Goal: Use online tool/utility: Utilize a website feature to perform a specific function

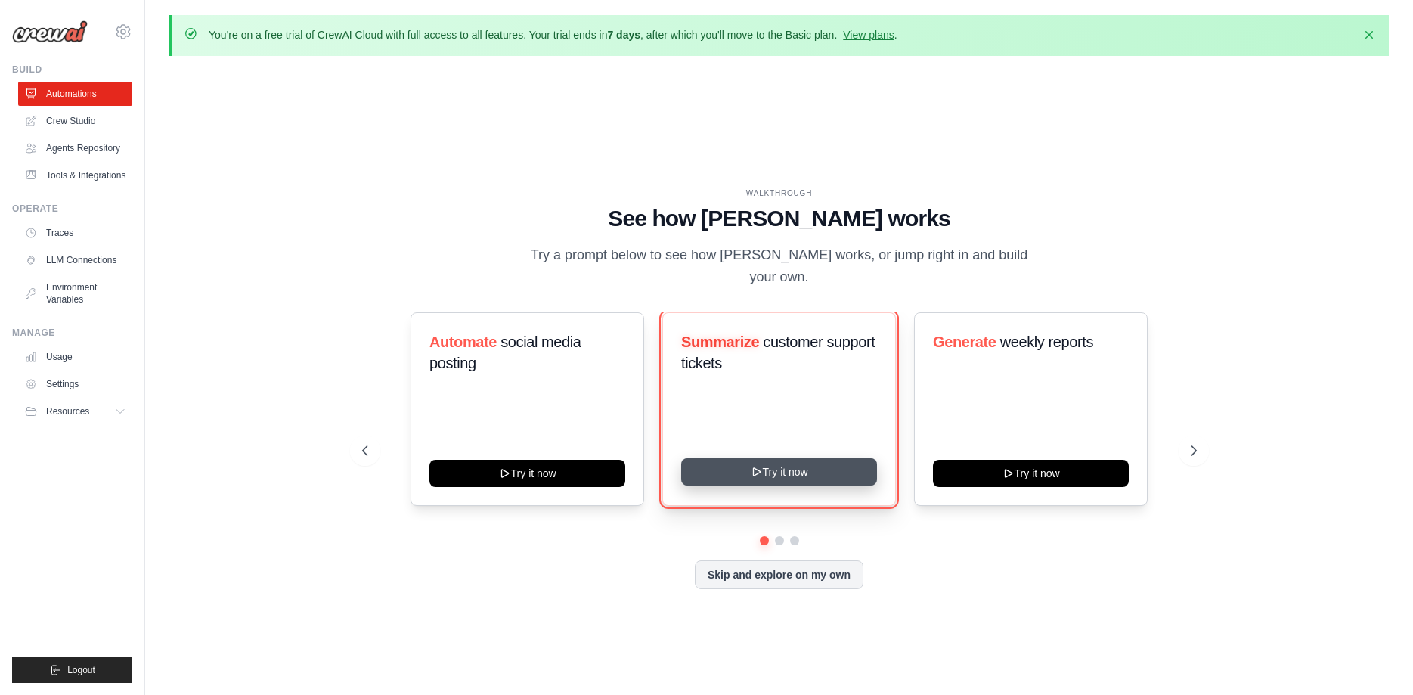
click at [801, 463] on button "Try it now" at bounding box center [779, 471] width 196 height 27
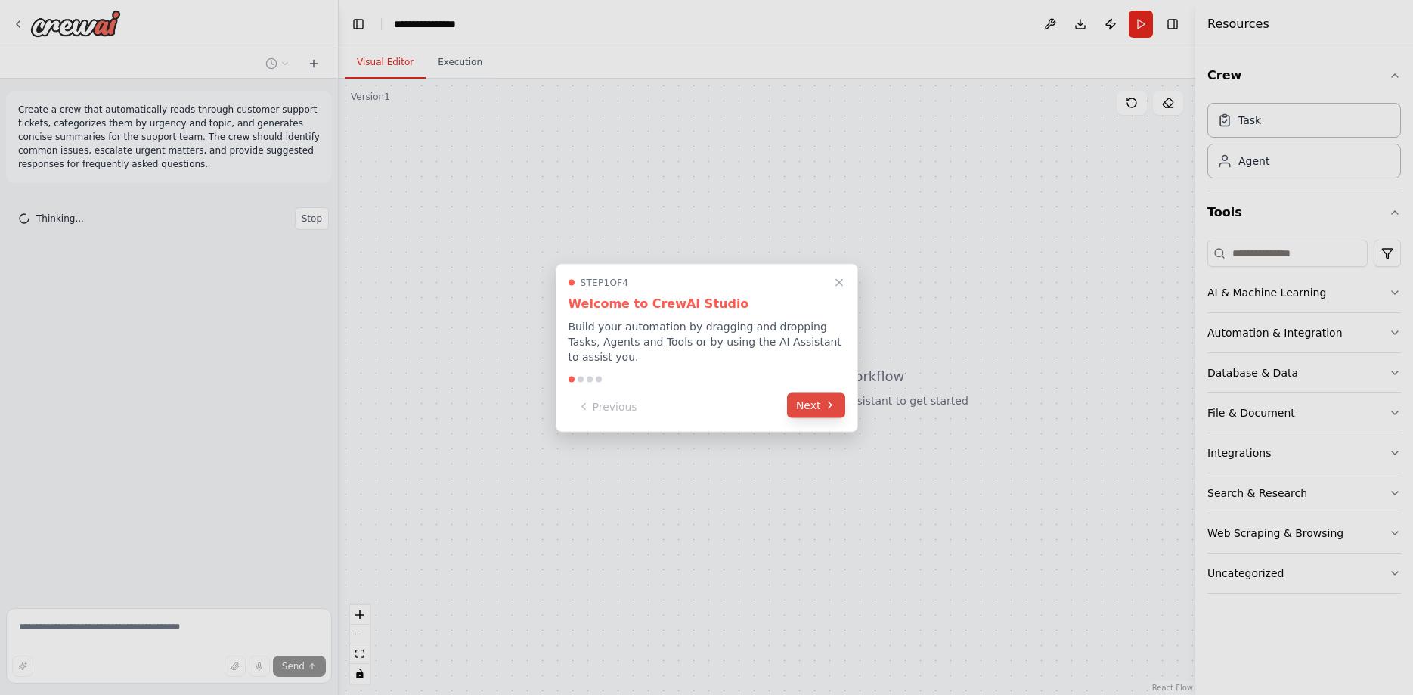
click at [832, 405] on button "Next" at bounding box center [816, 404] width 58 height 25
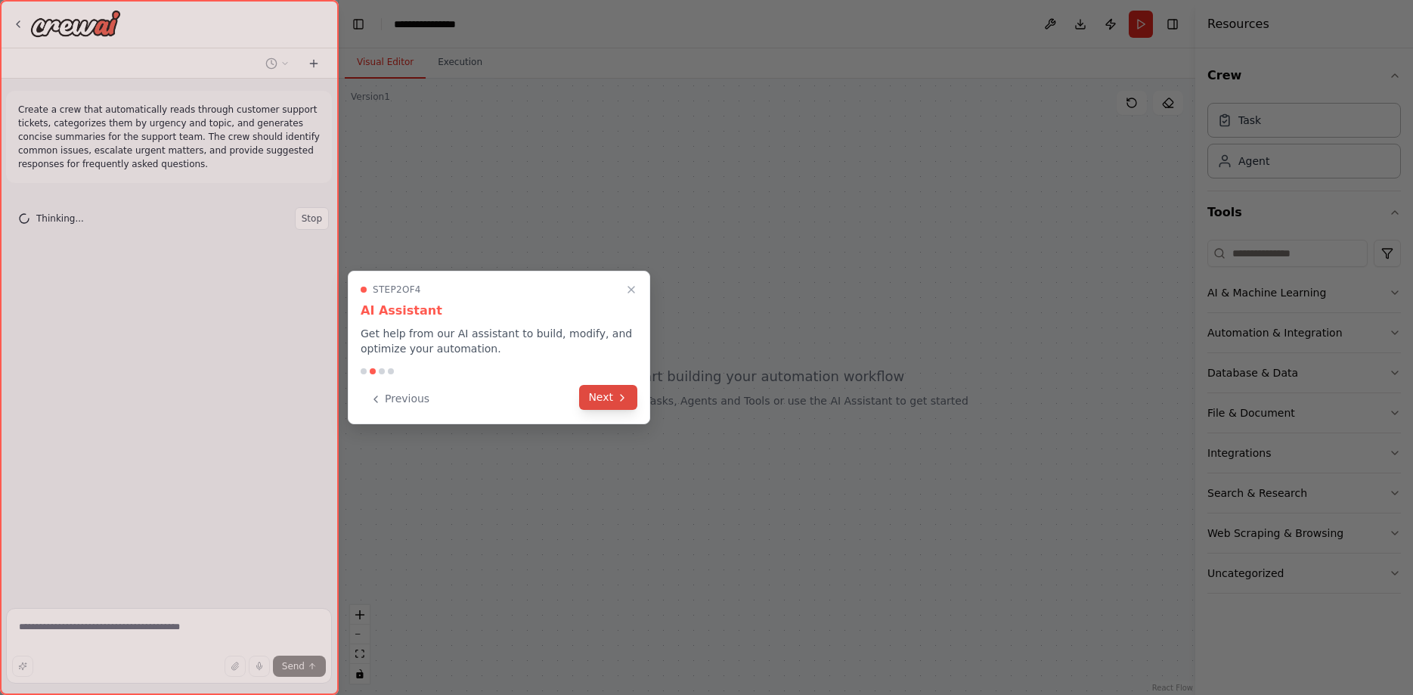
click at [591, 402] on button "Next" at bounding box center [608, 397] width 58 height 25
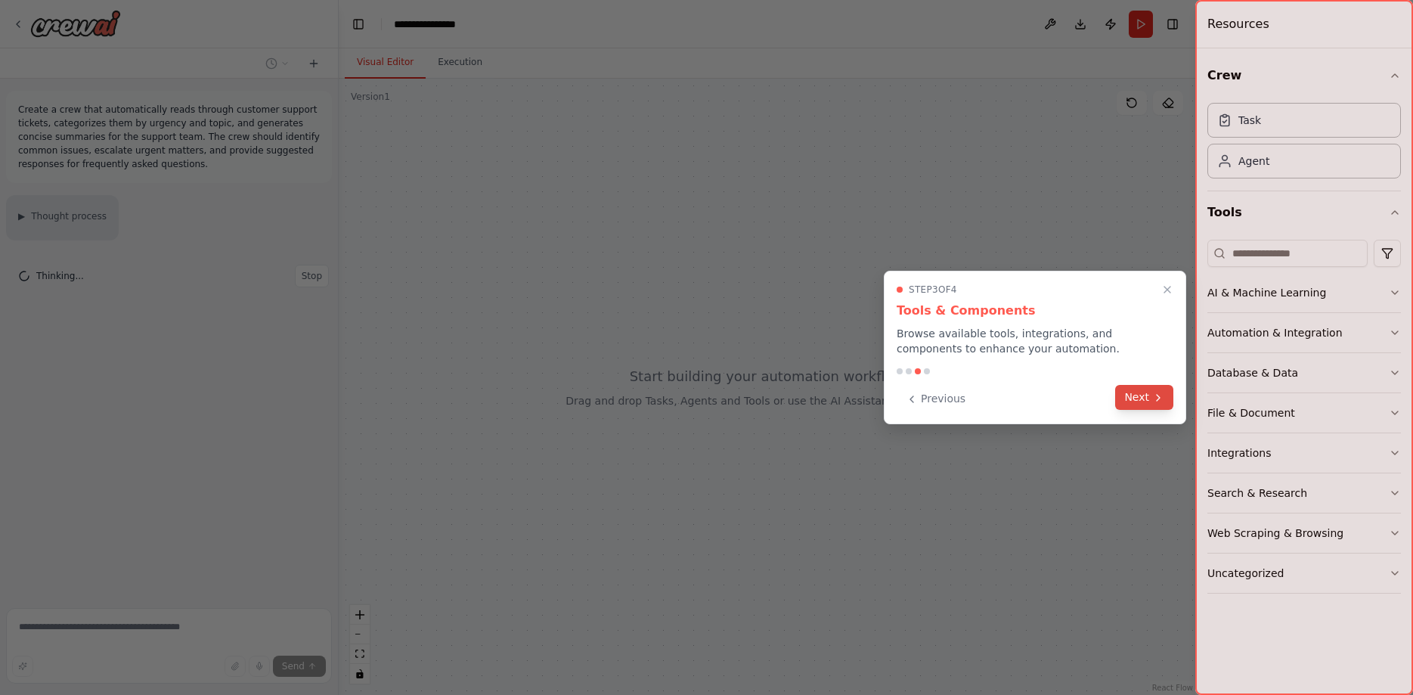
click at [1140, 406] on button "Next" at bounding box center [1144, 397] width 58 height 25
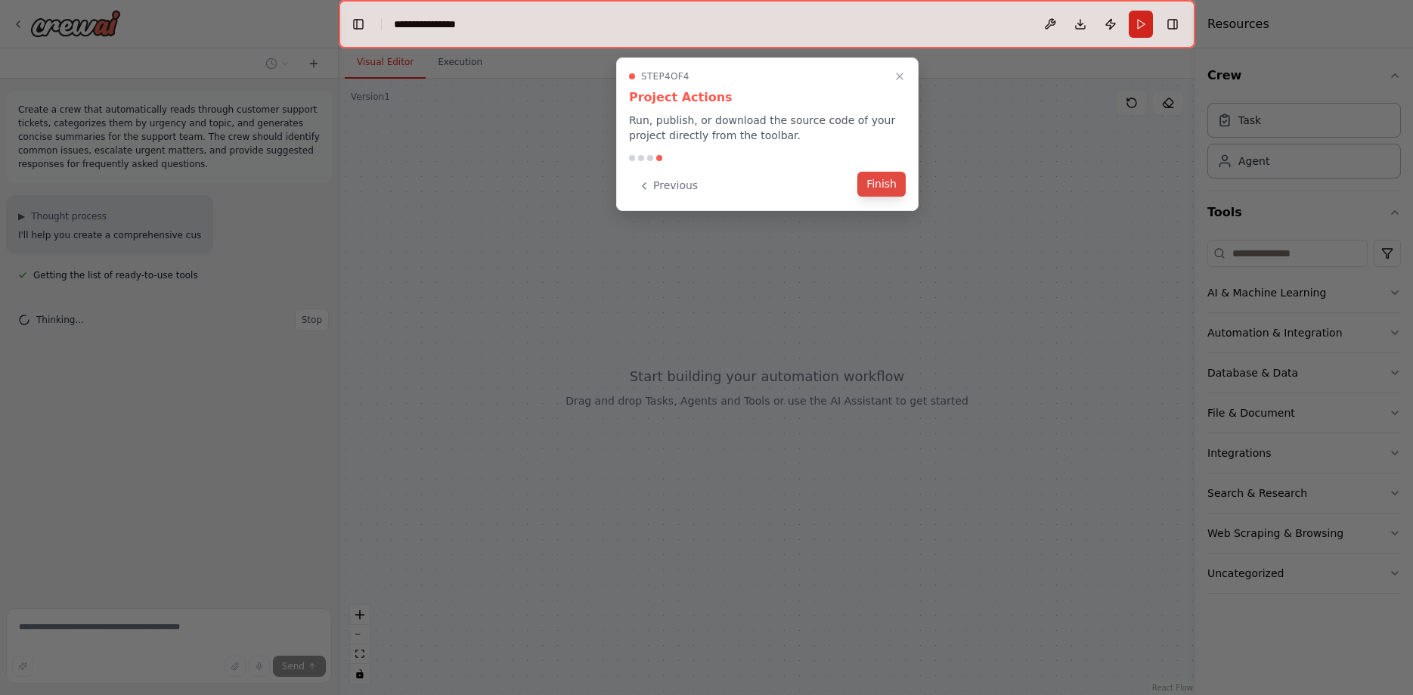
click at [871, 194] on button "Finish" at bounding box center [881, 184] width 48 height 25
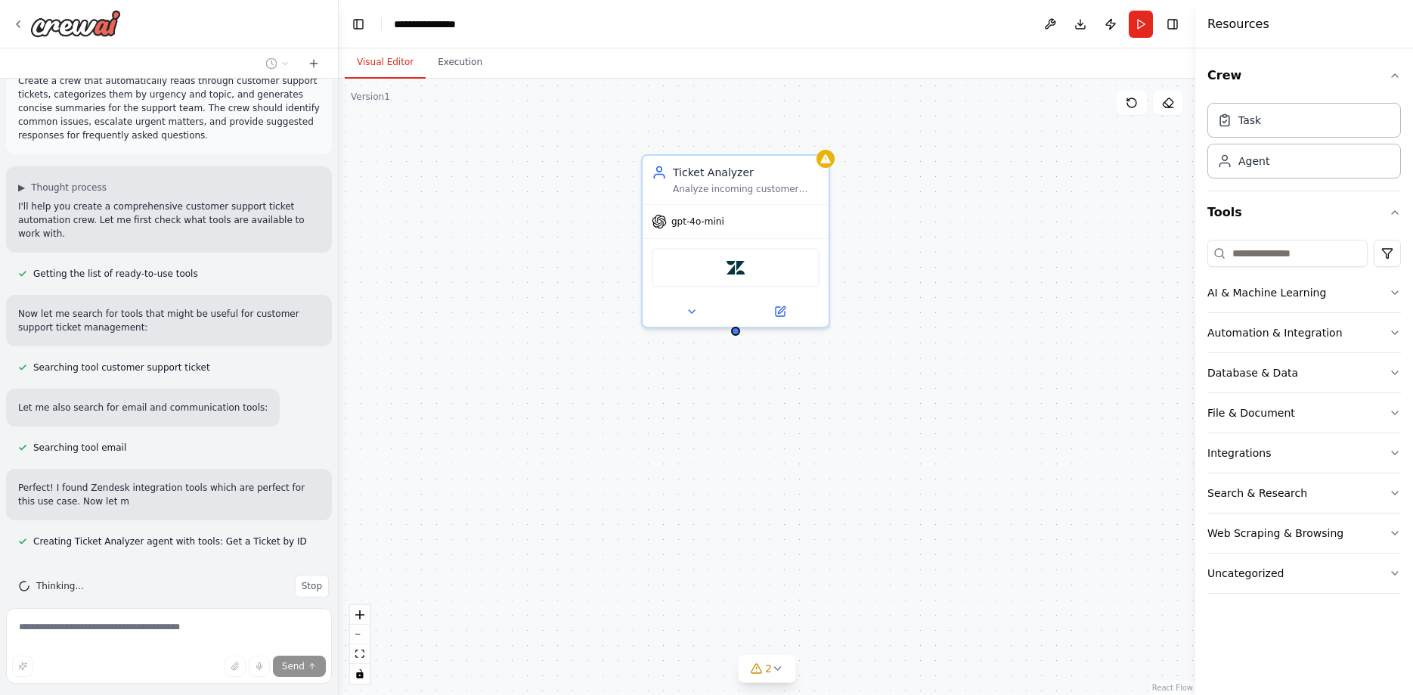
scroll to position [30, 0]
